Goal: Feedback & Contribution: Leave review/rating

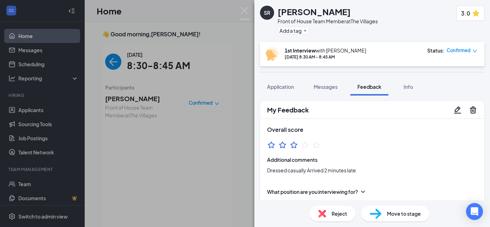
click at [24, 36] on div "SR [PERSON_NAME] Front of House Team Member at The Villages Add a tag 3.0 1st I…" at bounding box center [245, 113] width 490 height 227
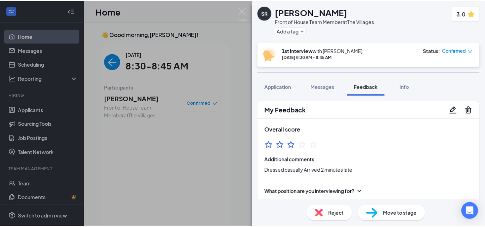
scroll to position [3, 0]
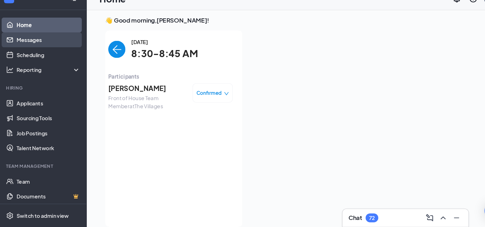
drag, startPoint x: 0, startPoint y: 0, endPoint x: 24, endPoint y: 49, distance: 54.3
click at [24, 49] on link "Messages" at bounding box center [48, 50] width 60 height 14
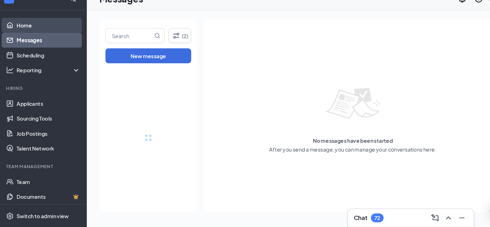
click at [28, 34] on link "Home" at bounding box center [48, 36] width 60 height 14
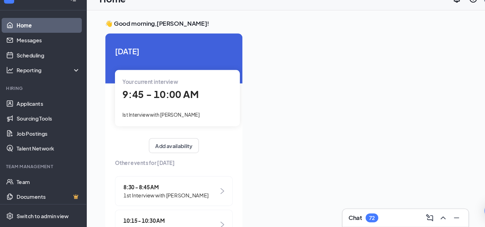
click at [172, 114] on div "Your current interview 9:45 - 10:00 AM Ist Interview with [PERSON_NAME]" at bounding box center [171, 104] width 118 height 53
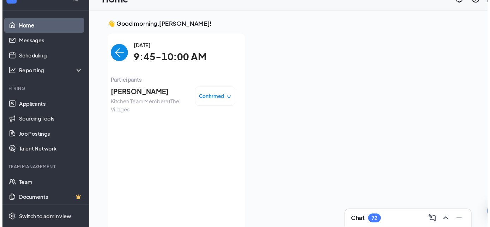
scroll to position [3, 0]
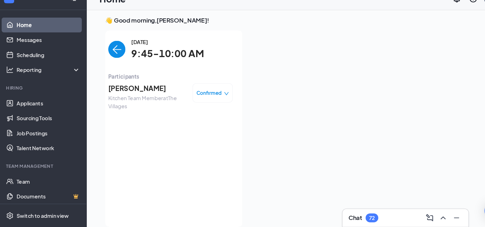
click at [154, 103] on span "Kitchen Team Member at The Villages" at bounding box center [142, 109] width 74 height 16
click at [153, 93] on span "[PERSON_NAME]" at bounding box center [142, 96] width 74 height 10
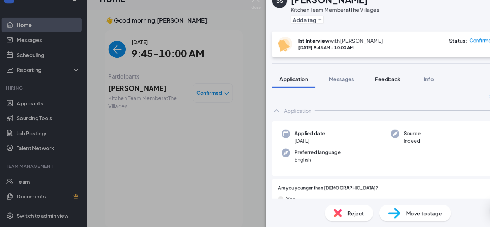
click at [370, 87] on span "Feedback" at bounding box center [370, 87] width 24 height 6
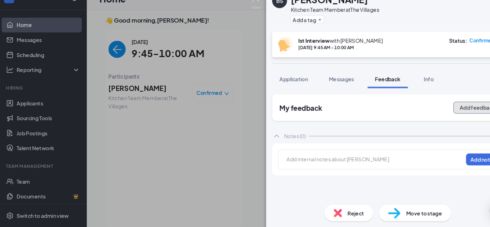
click at [448, 113] on button "Add feedback" at bounding box center [455, 113] width 46 height 11
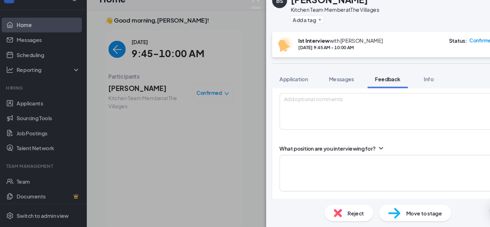
scroll to position [74, 0]
click at [399, 175] on textarea at bounding box center [372, 175] width 210 height 35
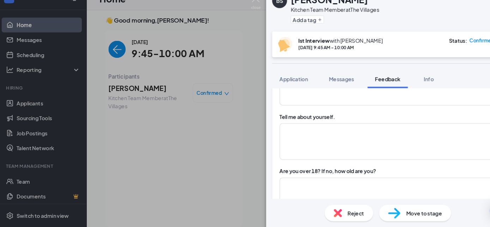
scroll to position [207, 0]
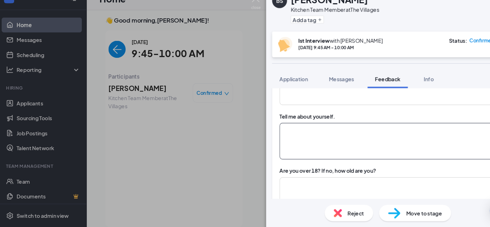
type textarea "[DEMOGRAPHIC_DATA]"
click at [405, 154] on textarea at bounding box center [372, 146] width 210 height 35
click at [315, 130] on textarea "School for bachlors degree" at bounding box center [372, 146] width 210 height 35
click at [305, 136] on textarea "School for bachlors degree" at bounding box center [372, 146] width 210 height 35
click at [307, 135] on textarea "School for bachlors degree" at bounding box center [372, 146] width 210 height 35
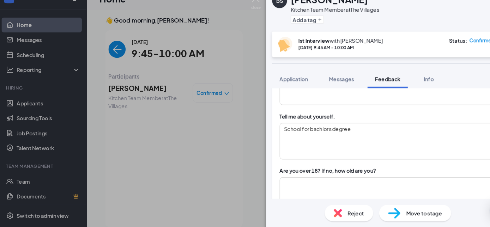
click at [375, 123] on div "Tell me about yourself." at bounding box center [372, 122] width 210 height 7
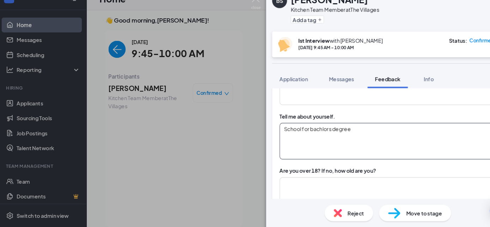
click at [340, 137] on textarea "School for bachlors degree" at bounding box center [372, 146] width 210 height 35
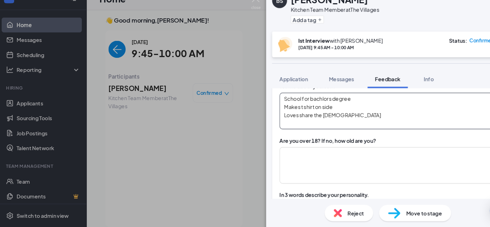
scroll to position [235, 0]
type textarea "School for bachlors degree Makes t shirt on side Loves share the [DEMOGRAPHIC_D…"
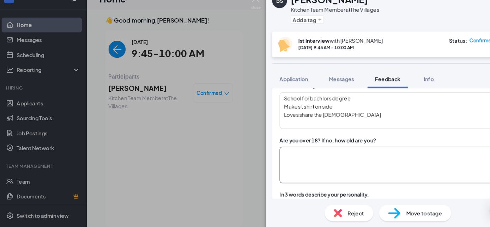
click at [393, 159] on textarea at bounding box center [372, 168] width 210 height 35
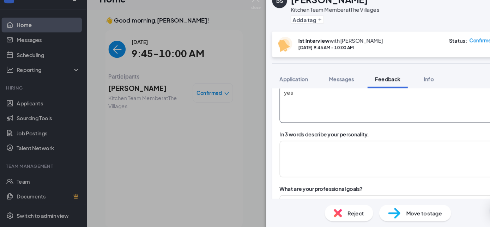
scroll to position [293, 0]
type textarea "yes"
click at [381, 160] on textarea at bounding box center [372, 162] width 210 height 35
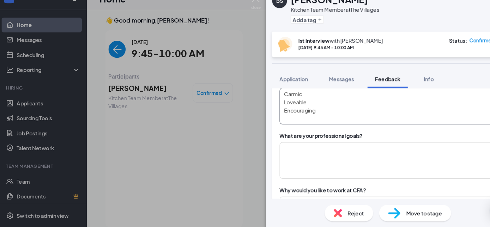
scroll to position [344, 0]
type textarea "Carmic Loveable Encouraging"
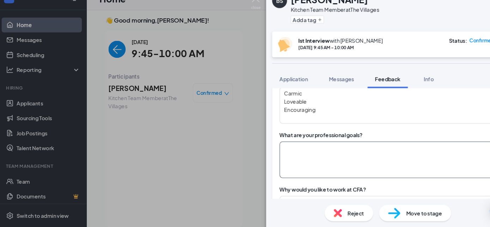
click at [390, 164] on textarea at bounding box center [372, 163] width 210 height 35
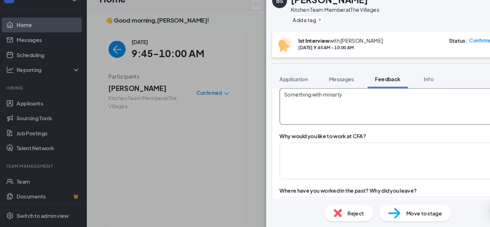
scroll to position [399, 0]
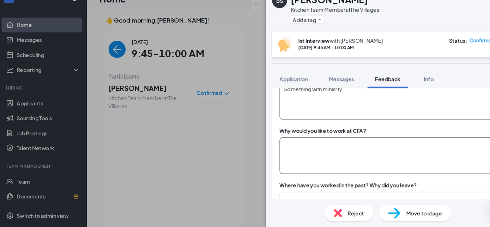
type textarea "Something with minisrty"
click at [378, 159] on textarea at bounding box center [372, 159] width 210 height 35
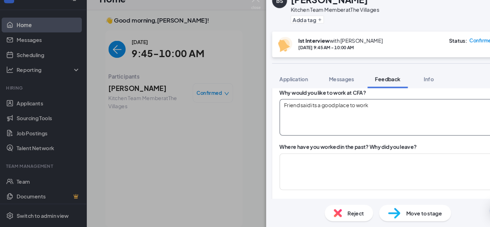
scroll to position [436, 0]
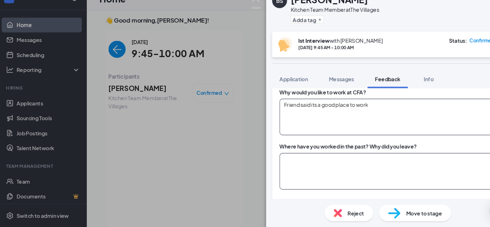
type textarea "Friend said its a good place to work"
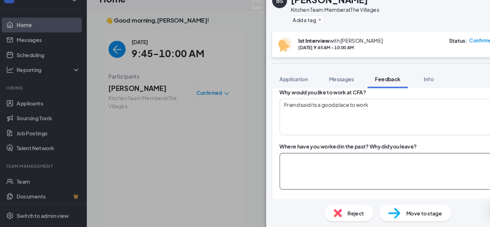
click at [398, 172] on textarea at bounding box center [372, 174] width 210 height 35
type textarea "C"
click at [430, 163] on textarea "Her own cleaning business: car was acting up and lost customers" at bounding box center [372, 174] width 210 height 35
click at [380, 163] on textarea "Her own cleaning business: car was acting up and lost customers" at bounding box center [372, 174] width 210 height 35
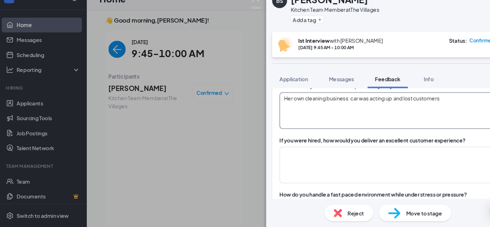
scroll to position [494, 0]
type textarea "Her own cleaning business: car was acting up and lost customers"
click at [377, 156] on textarea at bounding box center [372, 168] width 210 height 35
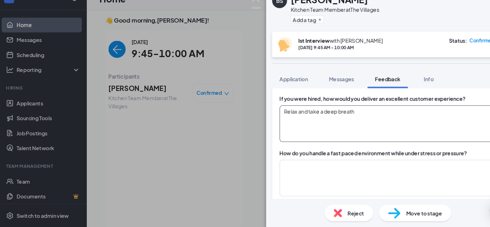
scroll to position [533, 0]
type textarea "Relax and take a deep breath"
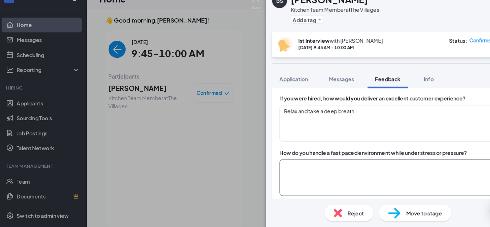
click at [385, 181] on textarea at bounding box center [372, 180] width 210 height 35
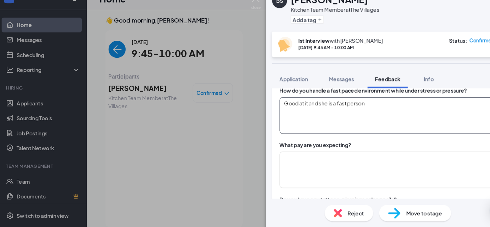
scroll to position [594, 0]
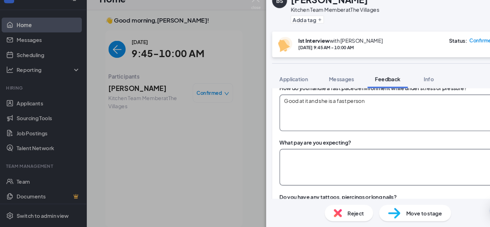
type textarea "Good at it and she is a fast person"
click at [396, 167] on textarea at bounding box center [372, 170] width 210 height 35
type textarea "/"
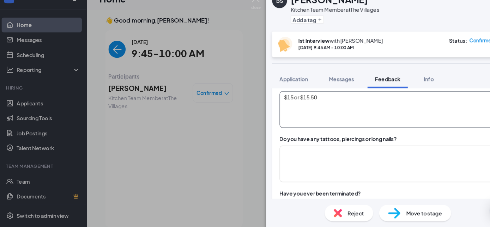
scroll to position [665, 0]
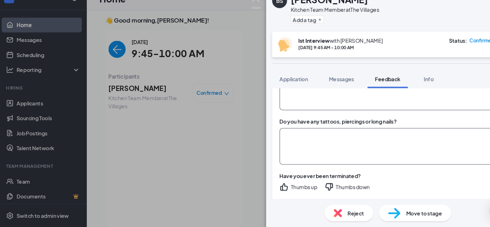
type textarea "$15 or $15.50"
click at [318, 156] on textarea at bounding box center [372, 150] width 210 height 35
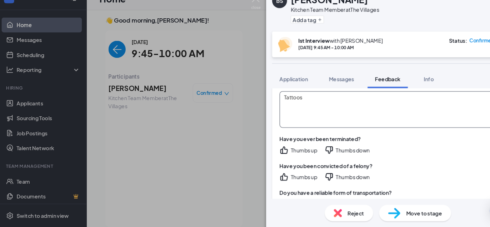
scroll to position [701, 0]
type textarea "Tattoos"
click at [338, 150] on div "Thumbs down" at bounding box center [337, 153] width 32 height 7
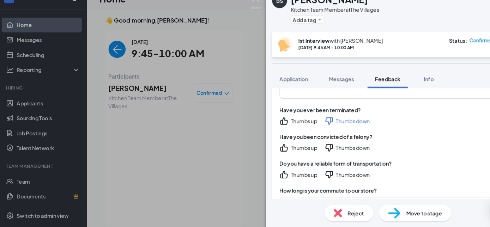
scroll to position [731, 0]
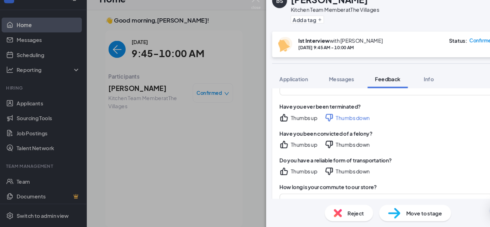
click at [288, 147] on div "Thumbs up" at bounding box center [290, 148] width 25 height 7
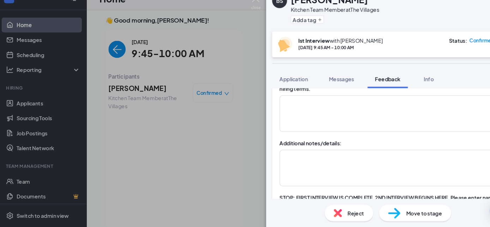
scroll to position [1077, 0]
click at [389, 165] on textarea at bounding box center [372, 171] width 210 height 35
type textarea "P"
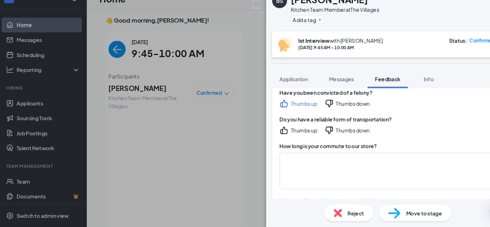
scroll to position [766, 0]
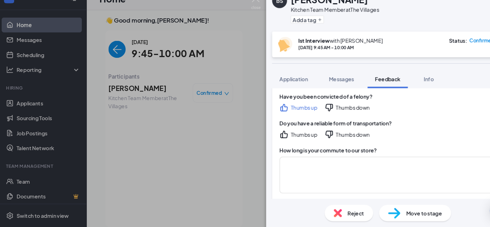
click at [292, 136] on div "Thumbs up" at bounding box center [290, 139] width 25 height 7
click at [293, 166] on textarea at bounding box center [372, 178] width 210 height 35
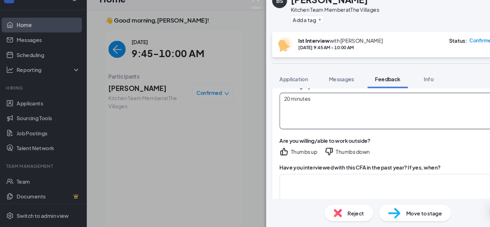
scroll to position [829, 0]
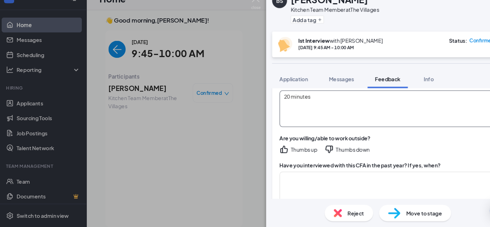
type textarea "20 minutes"
click at [283, 152] on div "Thumbs up" at bounding box center [290, 153] width 25 height 7
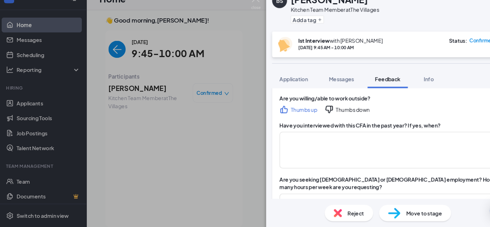
scroll to position [868, 0]
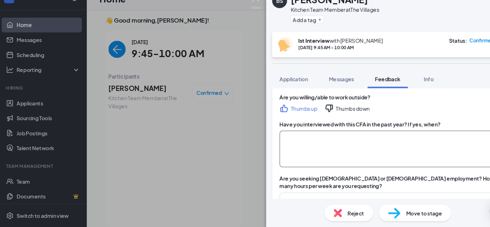
click at [333, 141] on textarea at bounding box center [372, 153] width 210 height 35
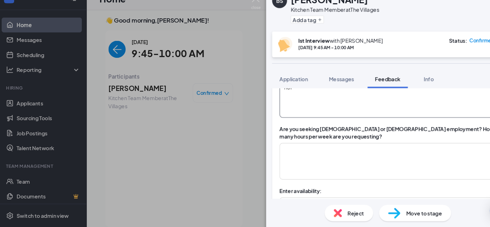
scroll to position [907, 0]
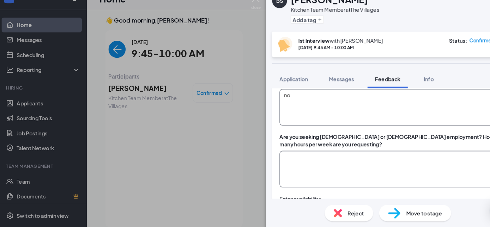
type textarea "no"
click at [320, 159] on textarea at bounding box center [372, 172] width 210 height 35
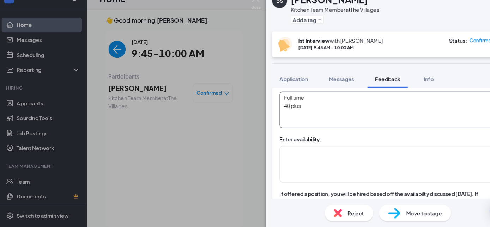
scroll to position [964, 0]
type textarea "Full time 40 plus"
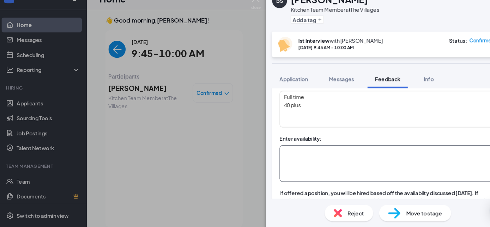
click at [396, 163] on textarea at bounding box center [372, 167] width 210 height 35
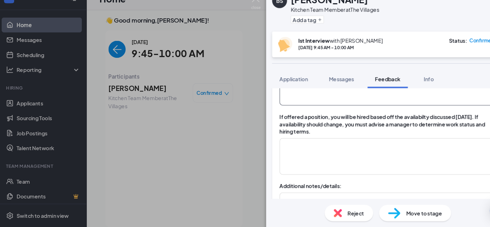
scroll to position [1037, 0]
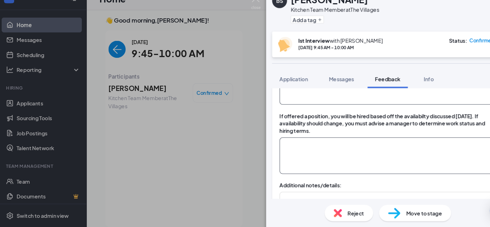
type textarea "[DATE] to [DATE]: open"
click at [397, 154] on textarea at bounding box center [372, 159] width 210 height 35
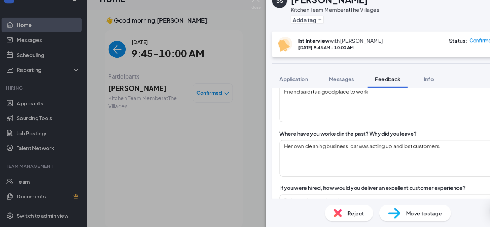
scroll to position [441, 0]
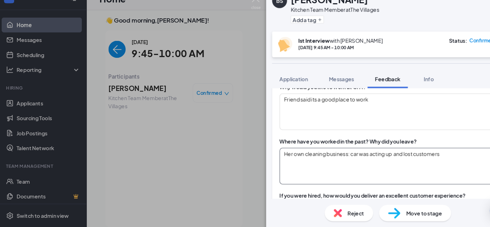
type textarea "yes"
click at [377, 156] on textarea "Her own cleaning business: car was acting up and lost customers" at bounding box center [372, 169] width 210 height 35
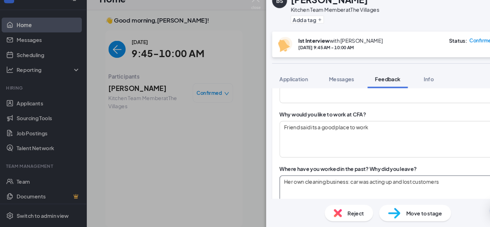
scroll to position [390, 0]
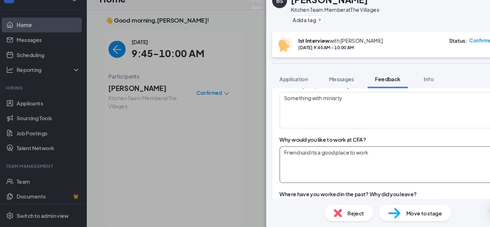
type textarea "Her own cleaning business: car was acting up and lost customers"
click at [302, 155] on textarea "Friend said its a good place to work" at bounding box center [372, 168] width 210 height 35
type textarea "Friend said it's a good place to work"
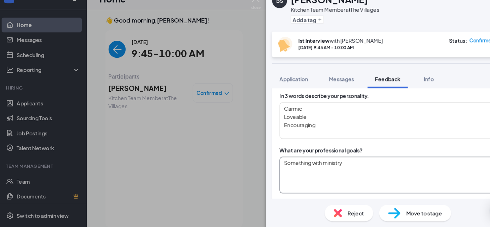
scroll to position [326, 0]
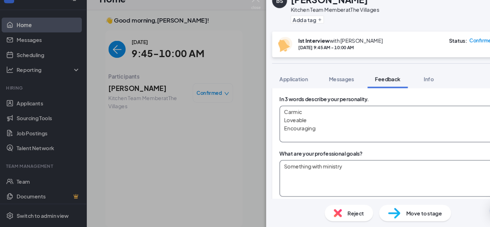
type textarea "Something with ministry"
click at [279, 118] on textarea "Carmic Loveable Encouraging" at bounding box center [372, 129] width 210 height 35
click at [298, 115] on textarea "Carmic Loveable Encouraging" at bounding box center [372, 129] width 210 height 35
click at [292, 117] on textarea "Carsametic Loveable Encouraging" at bounding box center [372, 129] width 210 height 35
click at [287, 116] on textarea "Carsametic Loveable Encouraging" at bounding box center [372, 129] width 210 height 35
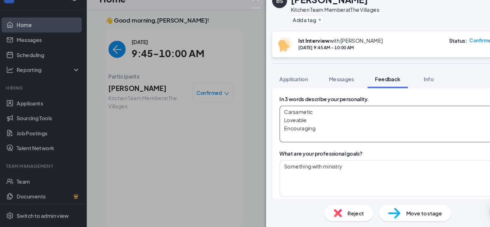
click at [303, 115] on textarea "Carsametic Loveable Encouraging" at bounding box center [372, 129] width 210 height 35
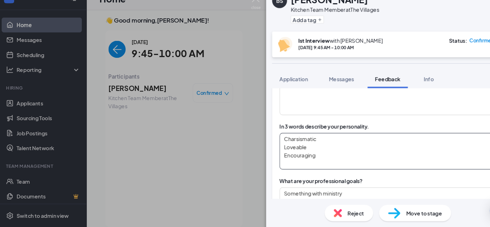
scroll to position [294, 0]
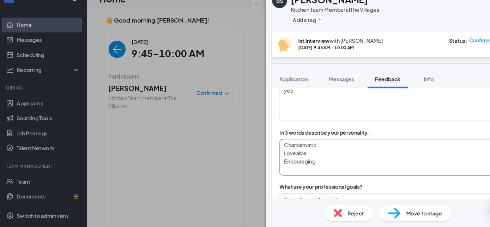
click at [289, 149] on textarea "Charsismatic Loveable Encouraging" at bounding box center [372, 161] width 210 height 35
click at [298, 149] on textarea "Charsismatic Loveable Encouraging" at bounding box center [372, 161] width 210 height 35
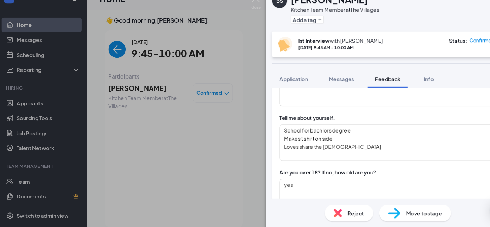
scroll to position [202, 0]
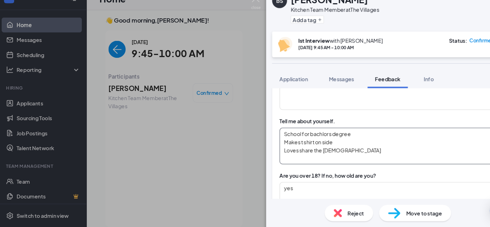
type textarea "Charismatic Loveable Encouraging"
click at [290, 154] on textarea "School for bachlors degree Makes t shirt on side Loves share the [DEMOGRAPHIC_D…" at bounding box center [372, 150] width 210 height 35
click at [310, 139] on textarea "School for bachlors degree Makes t shirt on side Loves share the [DEMOGRAPHIC_D…" at bounding box center [372, 150] width 210 height 35
click at [315, 141] on textarea "School for bachlors degree Makes t shirt on side Loves share the [DEMOGRAPHIC_D…" at bounding box center [372, 150] width 210 height 35
click at [304, 136] on textarea "School for bachlors degree Makes t shirt on side Loves share the [DEMOGRAPHIC_D…" at bounding box center [372, 150] width 210 height 35
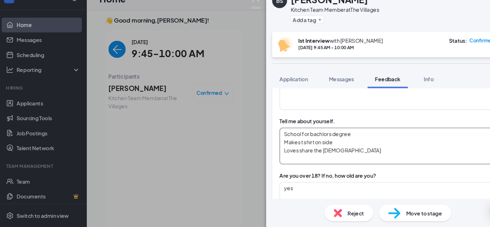
click at [317, 138] on textarea "School for bachlors degree Makes t shirt on side Loves share the [DEMOGRAPHIC_D…" at bounding box center [372, 150] width 210 height 35
click at [310, 139] on textarea "School for bachelor degree Makes t shirt on side Loves share the [DEMOGRAPHIC_D…" at bounding box center [372, 150] width 210 height 35
click at [291, 154] on textarea "School for bachelor degree Makes t shirt on side Loves share the [DEMOGRAPHIC_D…" at bounding box center [372, 150] width 210 height 35
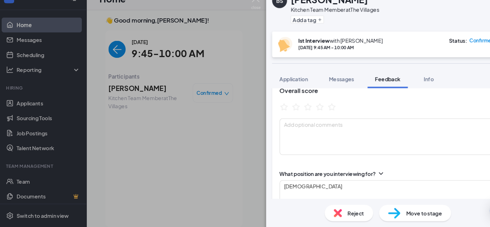
scroll to position [47, 0]
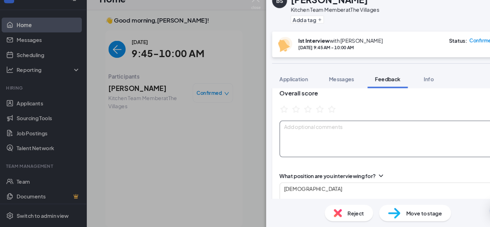
type textarea "School for bachelor degree Makes t shirt on side Loves share the [DEMOGRAPHIC_D…"
click at [300, 142] on textarea at bounding box center [372, 143] width 210 height 35
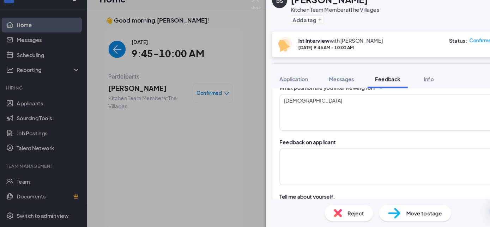
scroll to position [143, 0]
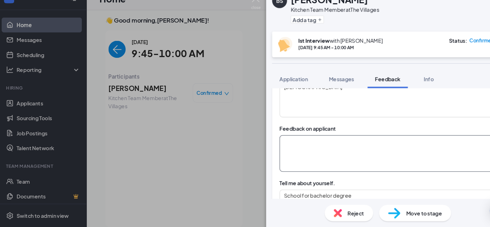
type textarea "Dressed casually Arrived on time"
click at [397, 158] on textarea at bounding box center [372, 157] width 210 height 35
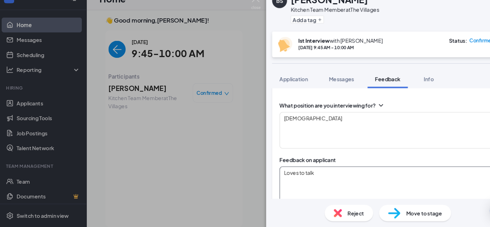
scroll to position [122, 0]
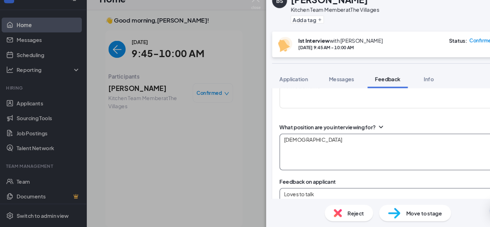
type textarea "Loves to talk Looked around a bit"
click at [357, 171] on textarea "[DEMOGRAPHIC_DATA]" at bounding box center [372, 156] width 210 height 35
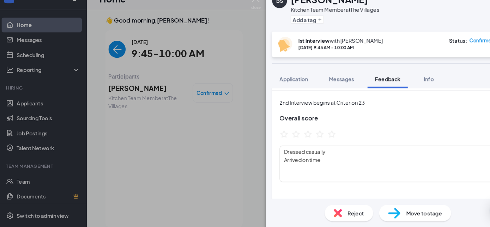
scroll to position [18, 0]
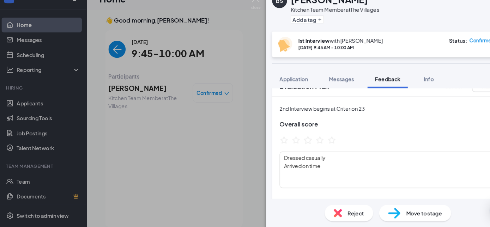
click at [293, 141] on icon "StarBorder" at bounding box center [293, 144] width 9 height 9
click at [285, 145] on icon "StarBorder" at bounding box center [283, 144] width 8 height 7
click at [296, 144] on icon "StarBorder" at bounding box center [293, 144] width 9 height 9
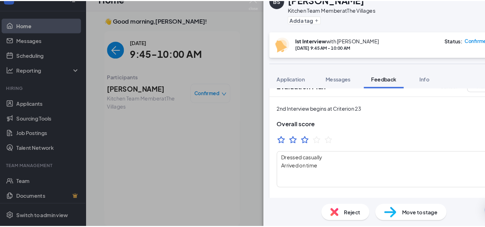
scroll to position [0, 0]
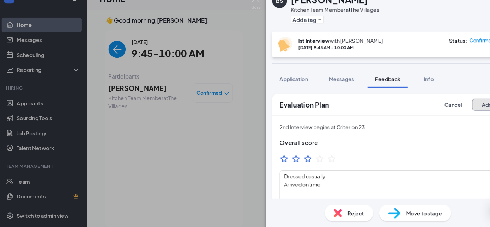
click at [459, 116] on button "Add" at bounding box center [463, 111] width 28 height 11
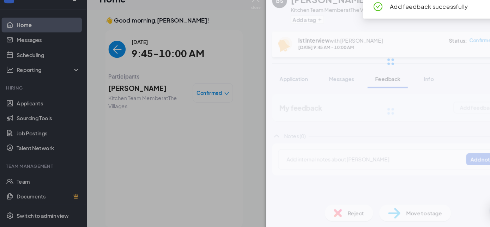
click at [456, 115] on div at bounding box center [373, 70] width 236 height 141
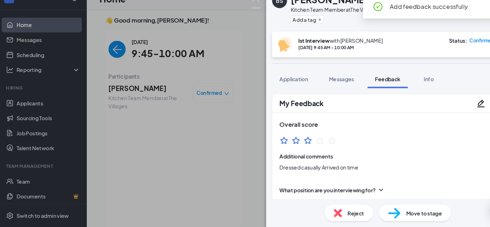
click at [41, 34] on div "BS [PERSON_NAME] Kitchen Team Member at The Villages Add a tag 3.0 Ist Intervie…" at bounding box center [245, 113] width 490 height 227
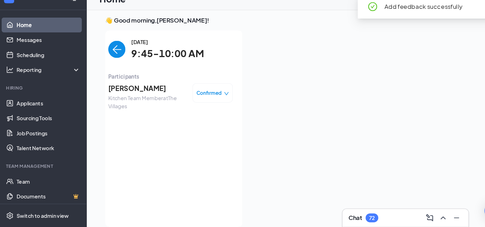
click at [35, 34] on link "Home" at bounding box center [48, 36] width 60 height 14
click at [26, 34] on link "Home" at bounding box center [48, 36] width 60 height 14
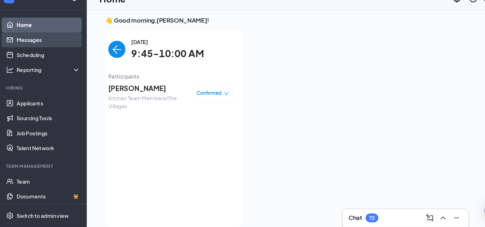
click at [34, 56] on link "Messages" at bounding box center [48, 50] width 60 height 14
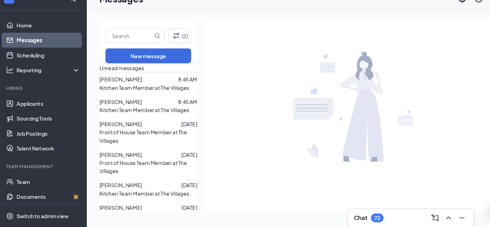
click at [28, 43] on link "Messages" at bounding box center [48, 50] width 60 height 14
click at [31, 37] on link "Home" at bounding box center [48, 36] width 60 height 14
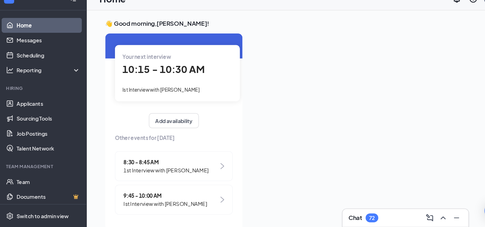
scroll to position [25, 0]
click at [187, 85] on div "Your next interview 10:15 - 10:30 AM Ist Interview with [PERSON_NAME]" at bounding box center [171, 81] width 118 height 53
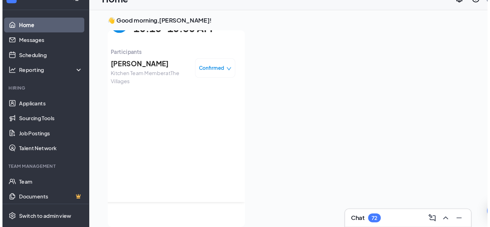
scroll to position [0, 0]
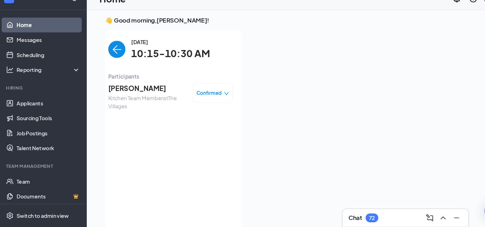
click at [148, 101] on span "Kitchen Team Member at The Villages" at bounding box center [142, 109] width 74 height 16
click at [136, 95] on span "[PERSON_NAME]" at bounding box center [142, 96] width 74 height 10
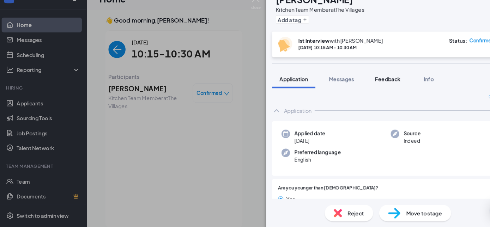
click at [376, 87] on span "Feedback" at bounding box center [370, 87] width 24 height 6
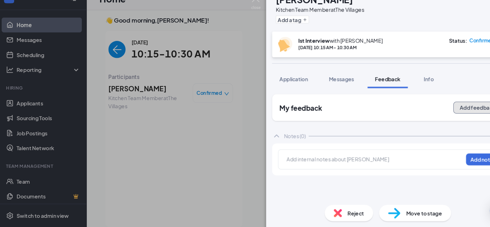
click at [452, 115] on button "Add feedback" at bounding box center [455, 113] width 46 height 11
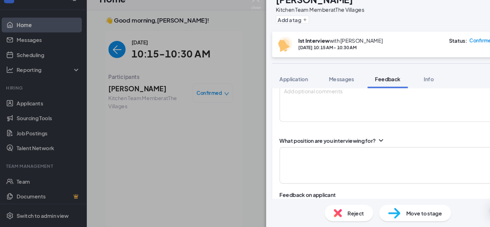
scroll to position [81, 0]
click at [387, 171] on textarea at bounding box center [372, 168] width 210 height 35
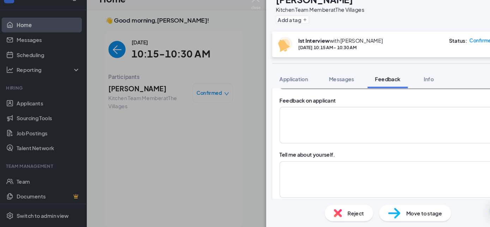
scroll to position [177, 0]
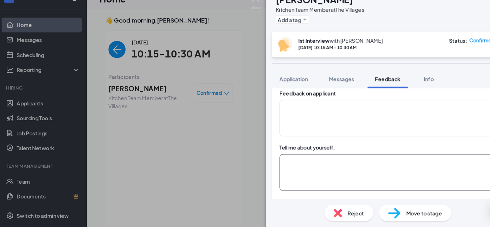
type textarea "[DEMOGRAPHIC_DATA]"
click at [398, 166] on textarea at bounding box center [372, 175] width 210 height 35
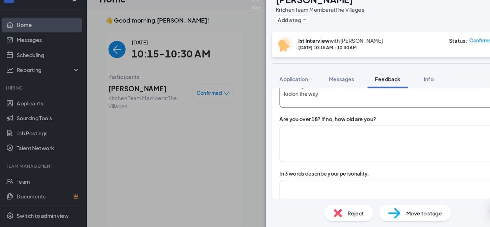
scroll to position [256, 0]
type textarea "2 dogs Welding school kid on the way"
click at [396, 147] on textarea at bounding box center [372, 148] width 210 height 35
type textarea "yes"
click at [399, 183] on textarea at bounding box center [372, 199] width 210 height 35
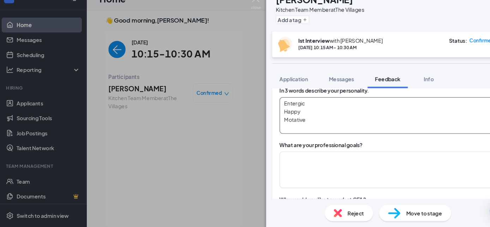
scroll to position [334, 0]
type textarea "Entergic Happy Motative"
click at [391, 169] on textarea at bounding box center [372, 172] width 210 height 35
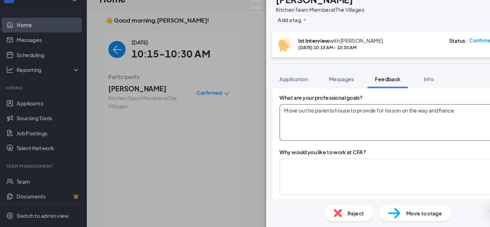
scroll to position [380, 0]
type textarea "Move out his parents house to provide for his son on the way and fiance"
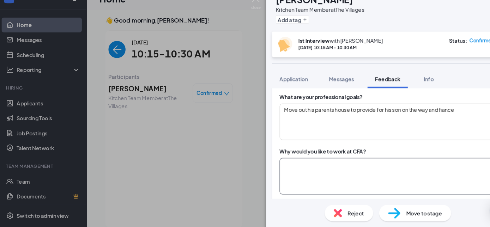
click at [408, 168] on textarea at bounding box center [372, 179] width 210 height 35
type textarea "G"
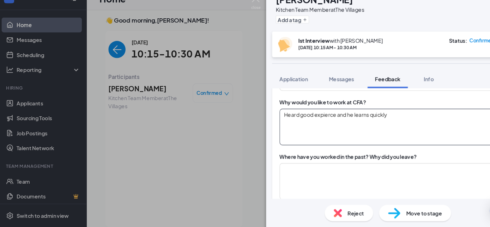
scroll to position [426, 0]
type textarea "Heard good expierce and he learns quickly"
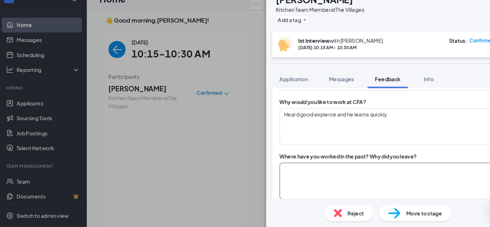
click at [407, 180] on textarea at bounding box center [372, 183] width 210 height 35
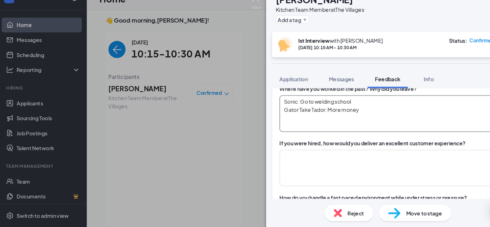
scroll to position [495, 0]
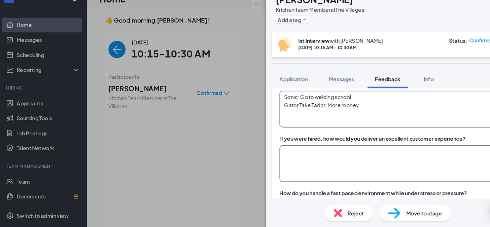
type textarea "Sonic: Go to welding school Gator Take Tador: More money"
click at [404, 166] on textarea at bounding box center [372, 167] width 210 height 35
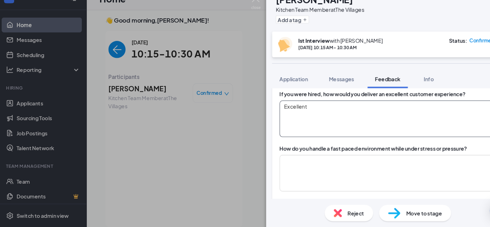
scroll to position [539, 0]
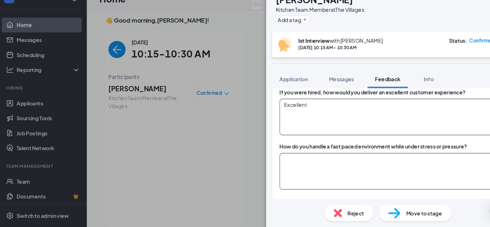
type textarea "Excellent"
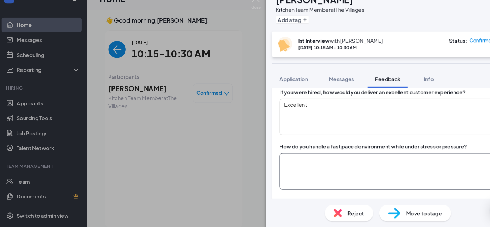
click at [410, 172] on textarea at bounding box center [372, 174] width 210 height 35
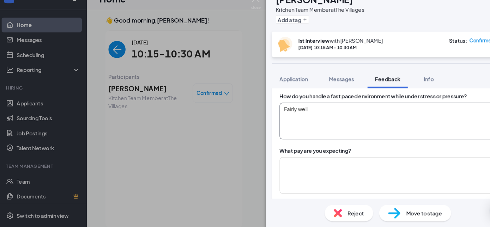
scroll to position [592, 0]
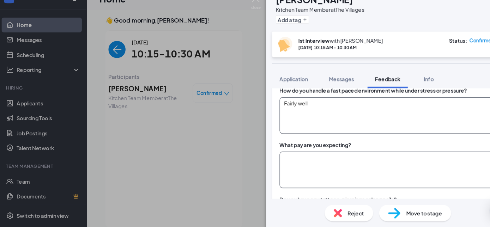
type textarea "Fairly well"
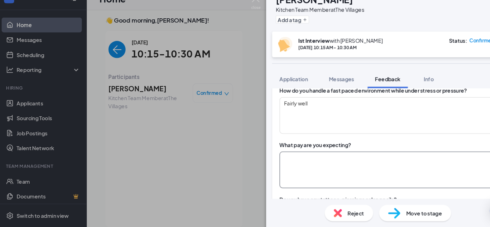
click at [400, 162] on textarea at bounding box center [372, 173] width 210 height 35
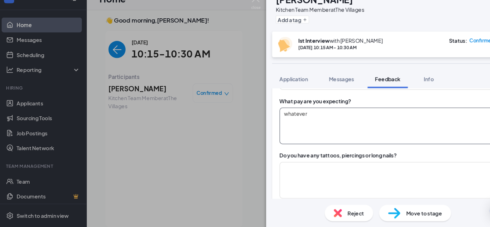
scroll to position [642, 0]
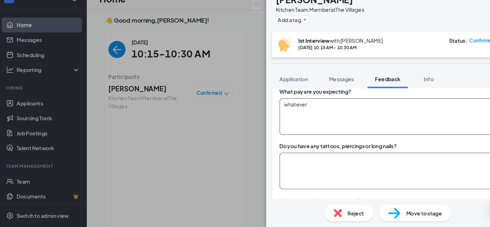
type textarea "whatever"
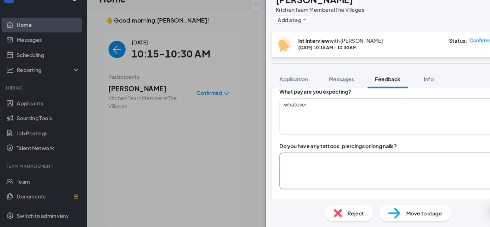
click at [394, 170] on textarea at bounding box center [372, 174] width 210 height 35
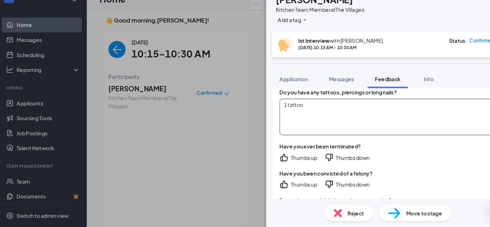
scroll to position [695, 0]
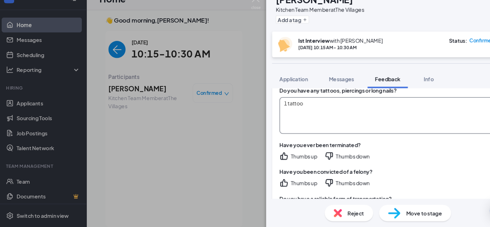
type textarea "1 tattoo"
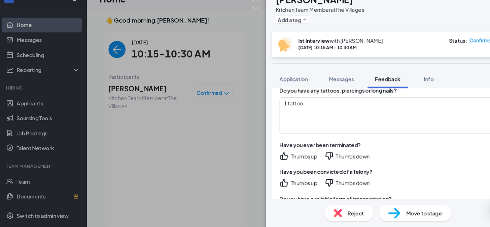
click at [349, 156] on div "Thumbs down" at bounding box center [337, 159] width 32 height 7
click at [351, 182] on div "Thumbs down" at bounding box center [337, 185] width 32 height 7
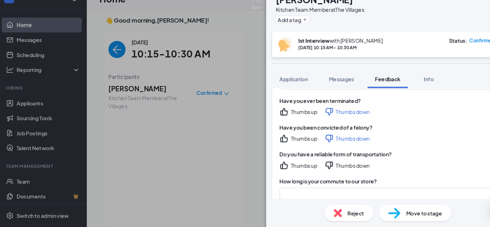
scroll to position [739, 0]
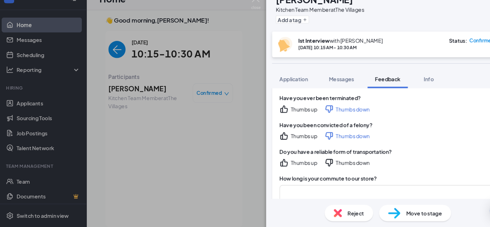
click at [293, 165] on div "Thumbs up" at bounding box center [290, 166] width 25 height 7
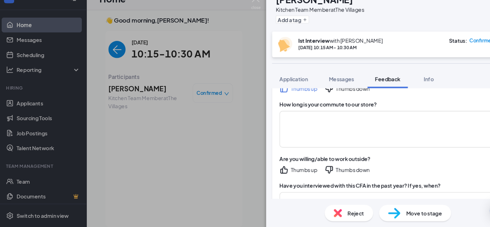
scroll to position [810, 0]
click at [341, 171] on div "Thumbs down" at bounding box center [337, 172] width 32 height 7
click at [359, 131] on textarea at bounding box center [372, 134] width 210 height 35
click at [294, 169] on div "Thumbs up" at bounding box center [290, 172] width 25 height 7
click at [301, 123] on textarea at bounding box center [372, 134] width 210 height 35
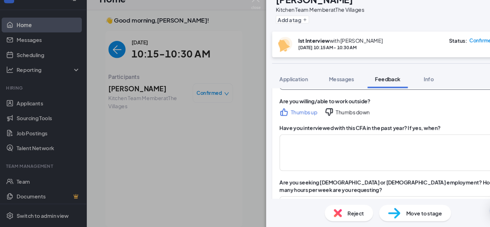
scroll to position [870, 0]
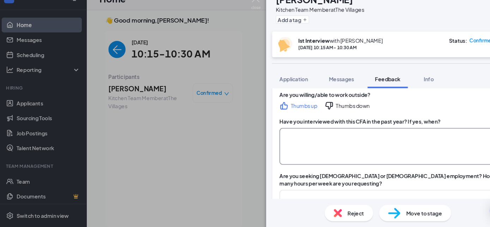
type textarea "30 minutes"
click at [406, 158] on textarea at bounding box center [372, 150] width 210 height 35
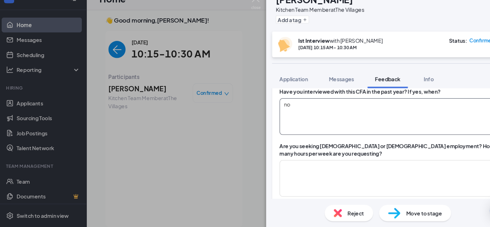
scroll to position [915, 0]
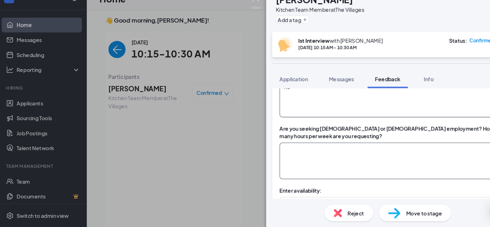
type textarea "no"
click at [393, 151] on textarea at bounding box center [372, 164] width 210 height 35
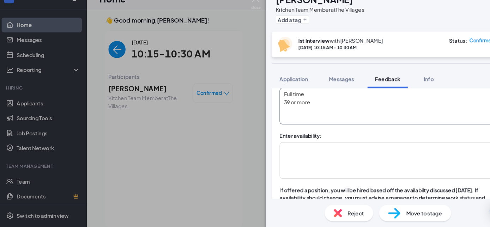
scroll to position [971, 0]
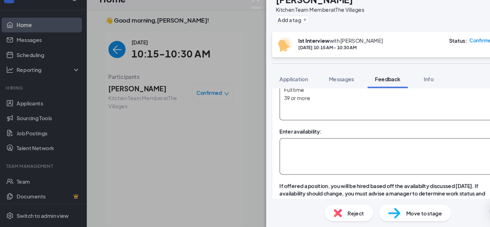
type textarea "Full time 39 or more"
click at [392, 157] on textarea at bounding box center [372, 160] width 210 height 35
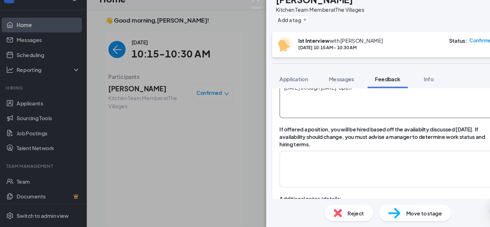
scroll to position [1025, 0]
type textarea "[DATE] through [DATE]: open"
click at [389, 167] on textarea at bounding box center [372, 171] width 210 height 35
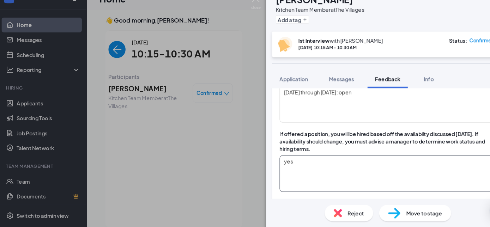
scroll to position [1020, 0]
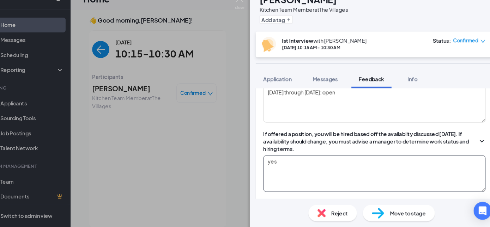
type textarea "yes"
click at [471, 142] on icon "ChevronDown" at bounding box center [474, 145] width 7 height 7
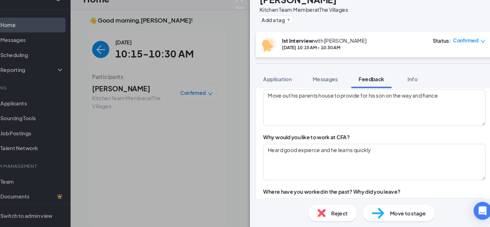
scroll to position [388, 0]
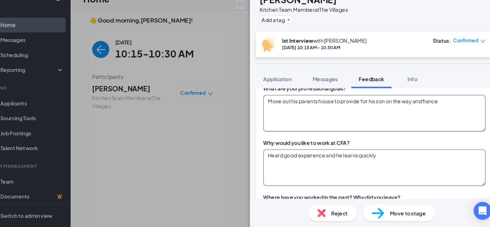
type textarea "Heard good experence and he learns quickly"
click at [308, 106] on textarea "Move out his parents house to provide for his son on the way and fiance" at bounding box center [372, 119] width 210 height 35
click at [319, 106] on textarea "Move out his parents house to provide for his son on the way and fiance" at bounding box center [372, 119] width 210 height 35
click at [434, 105] on textarea "Move out his parent's house to provide for his son on the way and fiance" at bounding box center [372, 119] width 210 height 35
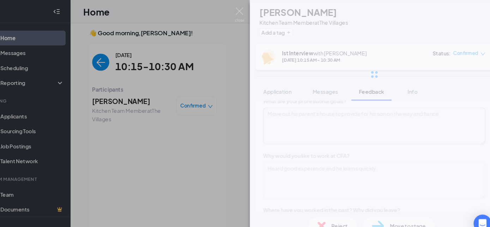
type textarea "Move out his parent's house to provide for his son on the way and fiancé"
click at [396, 160] on div "LL [PERSON_NAME] Kitchen Team Member at The Villages Add a tag Ist Interview wi…" at bounding box center [373, 113] width 236 height 227
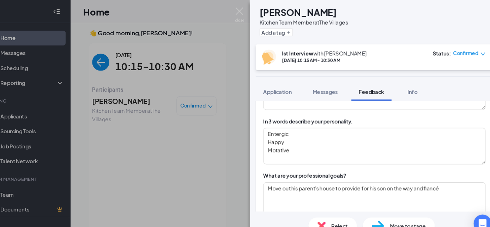
scroll to position [317, 0]
type textarea "Heard good experience and he learns quickly"
click at [280, 126] on textarea "Entergic Happy Motative" at bounding box center [372, 138] width 210 height 35
click at [286, 126] on textarea "Entergic Happy Motative" at bounding box center [372, 138] width 210 height 35
click at [289, 123] on textarea "Entergic Happy Motative" at bounding box center [372, 138] width 210 height 35
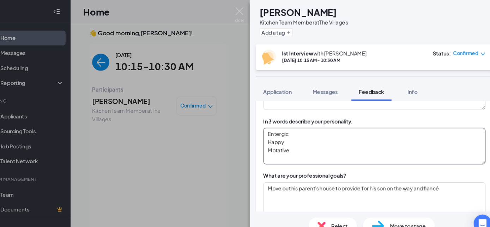
click at [276, 125] on textarea "Entergic Happy Motative" at bounding box center [372, 138] width 210 height 35
click at [305, 126] on textarea "Entergic Happy Motative" at bounding box center [372, 138] width 210 height 35
click at [286, 127] on textarea "Entergic Happy Motative" at bounding box center [372, 138] width 210 height 35
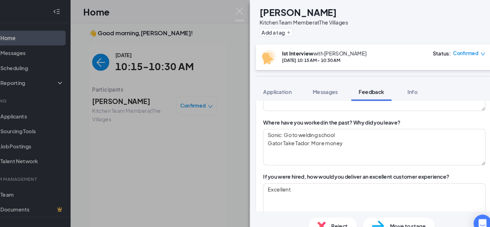
scroll to position [472, 0]
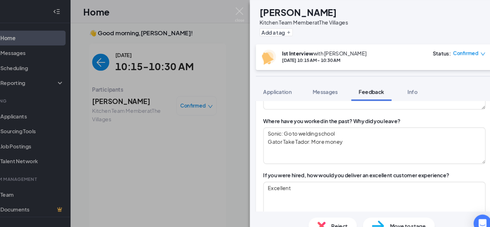
type textarea "Energetic Happy Motivate"
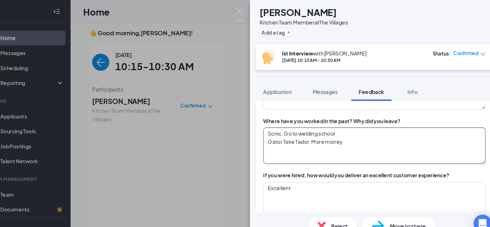
click at [309, 132] on textarea "Sonic: Go to welding school Gator Take Tador: More money" at bounding box center [372, 138] width 210 height 35
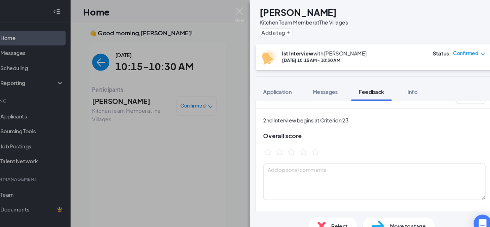
scroll to position [14, 0]
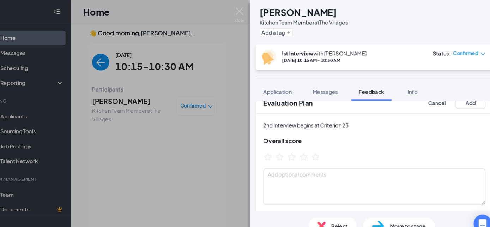
type textarea "Sonic: Go to welding school Gator Tank Trailer: More money"
click at [294, 150] on icon "StarBorder" at bounding box center [294, 148] width 8 height 7
click at [317, 180] on textarea at bounding box center [372, 177] width 210 height 35
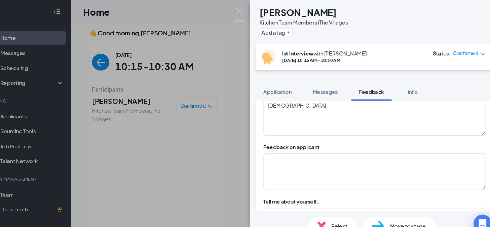
scroll to position [138, 0]
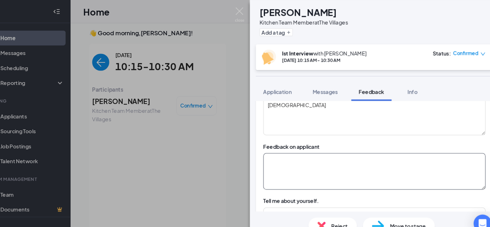
type textarea "Arrived early Dressed casually"
click at [324, 153] on textarea at bounding box center [372, 162] width 210 height 35
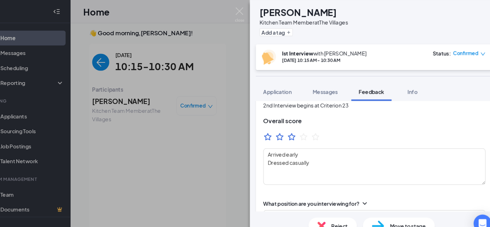
scroll to position [0, 0]
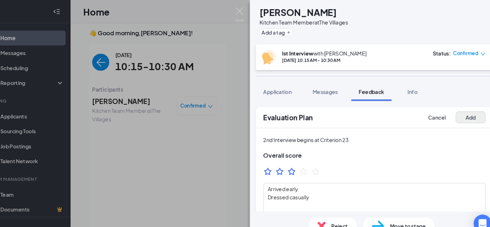
type textarea "Like him"
click at [456, 113] on button "Add" at bounding box center [463, 111] width 28 height 11
